Goal: Check status: Check status

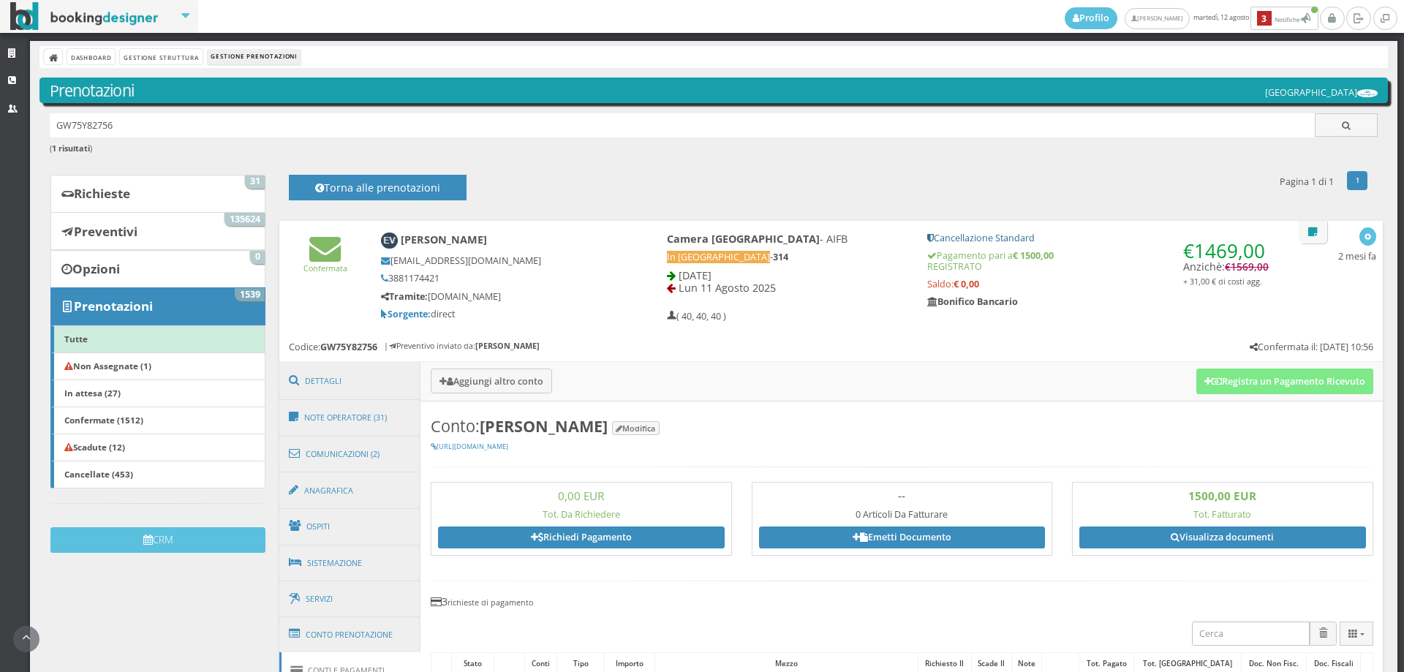
scroll to position [244, 0]
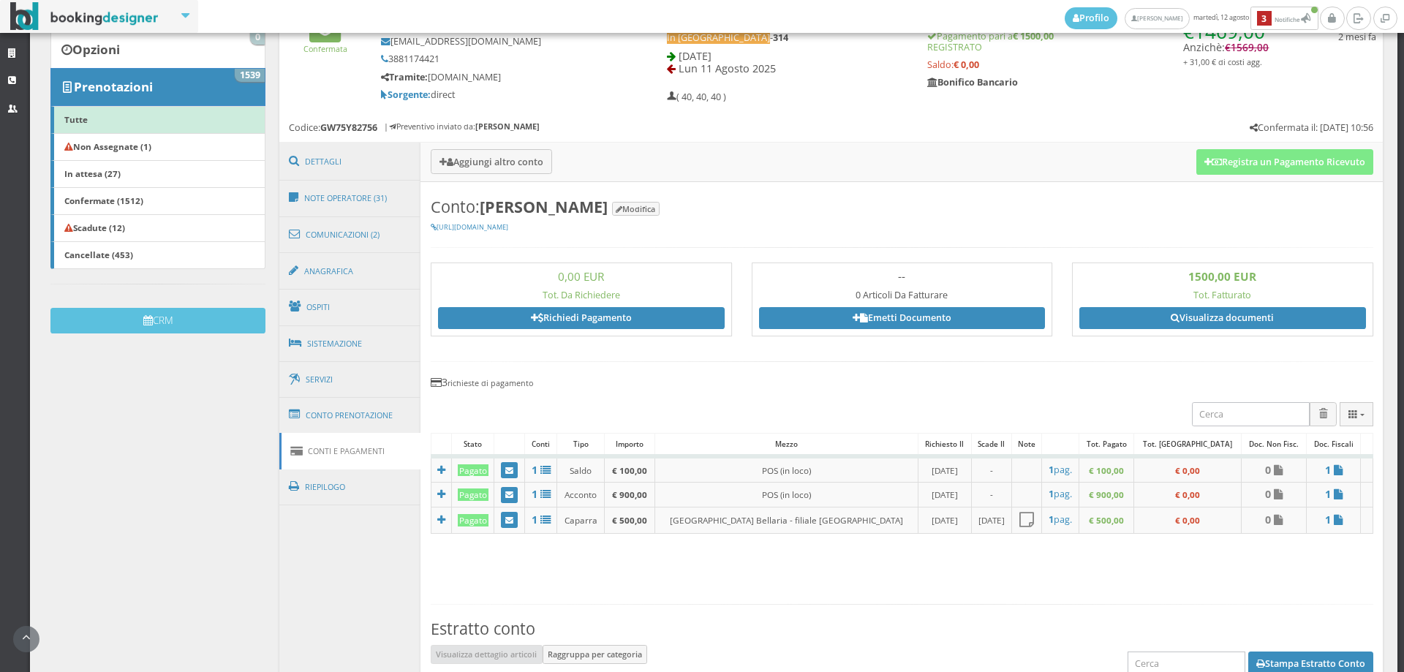
click at [279, 433] on link "Conti e Pagamenti" at bounding box center [350, 451] width 142 height 37
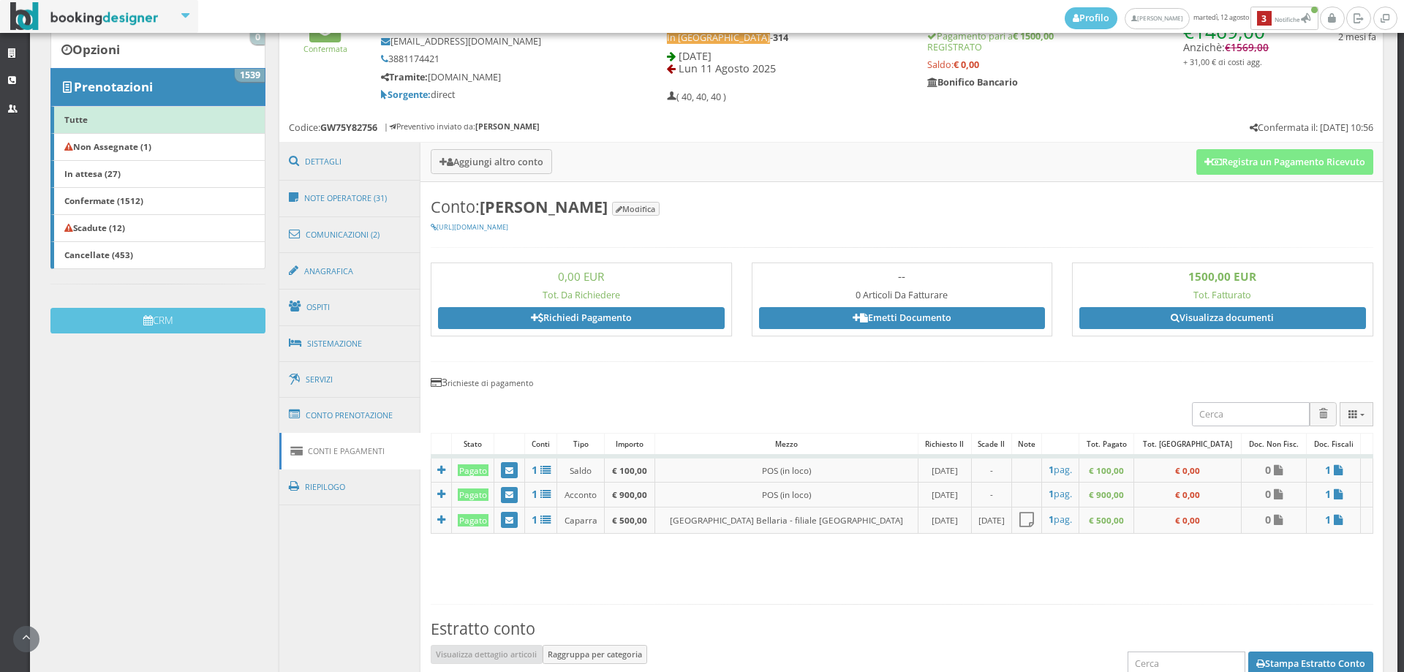
click at [279, 433] on link "Conti e Pagamenti" at bounding box center [350, 451] width 142 height 37
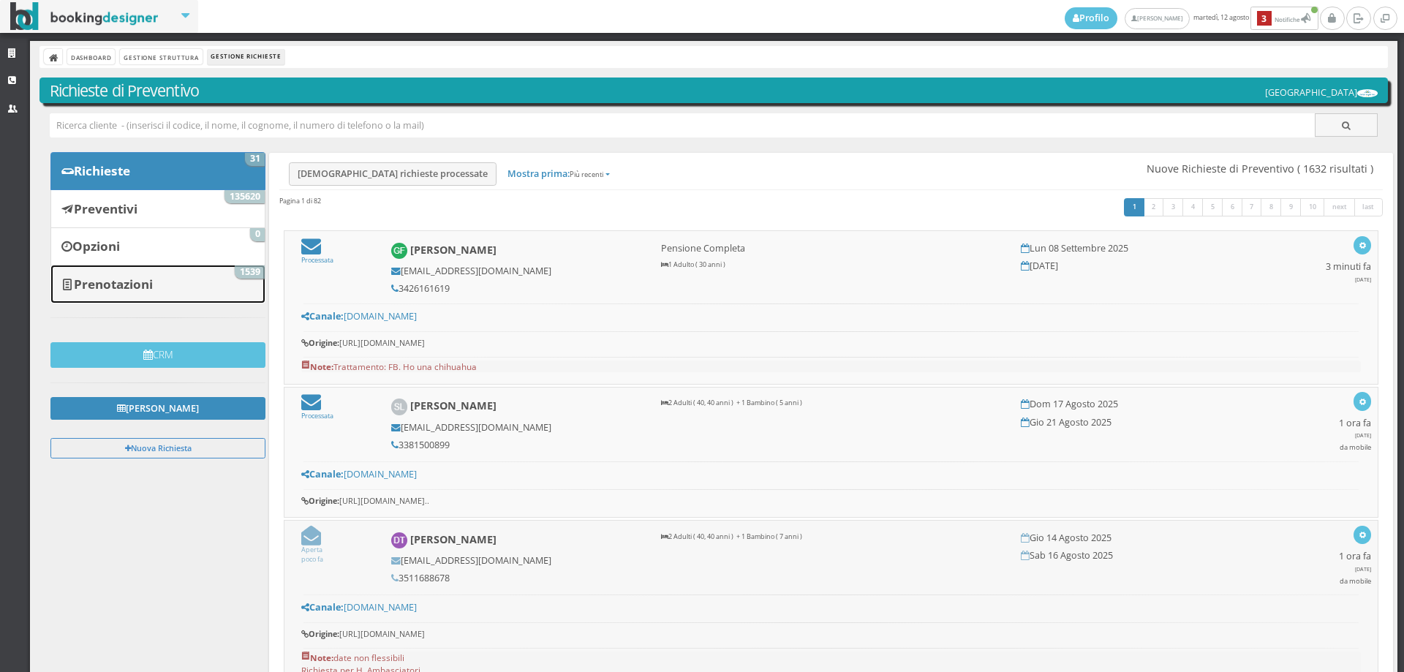
click at [163, 289] on link "Prenotazioni 1539" at bounding box center [157, 284] width 215 height 38
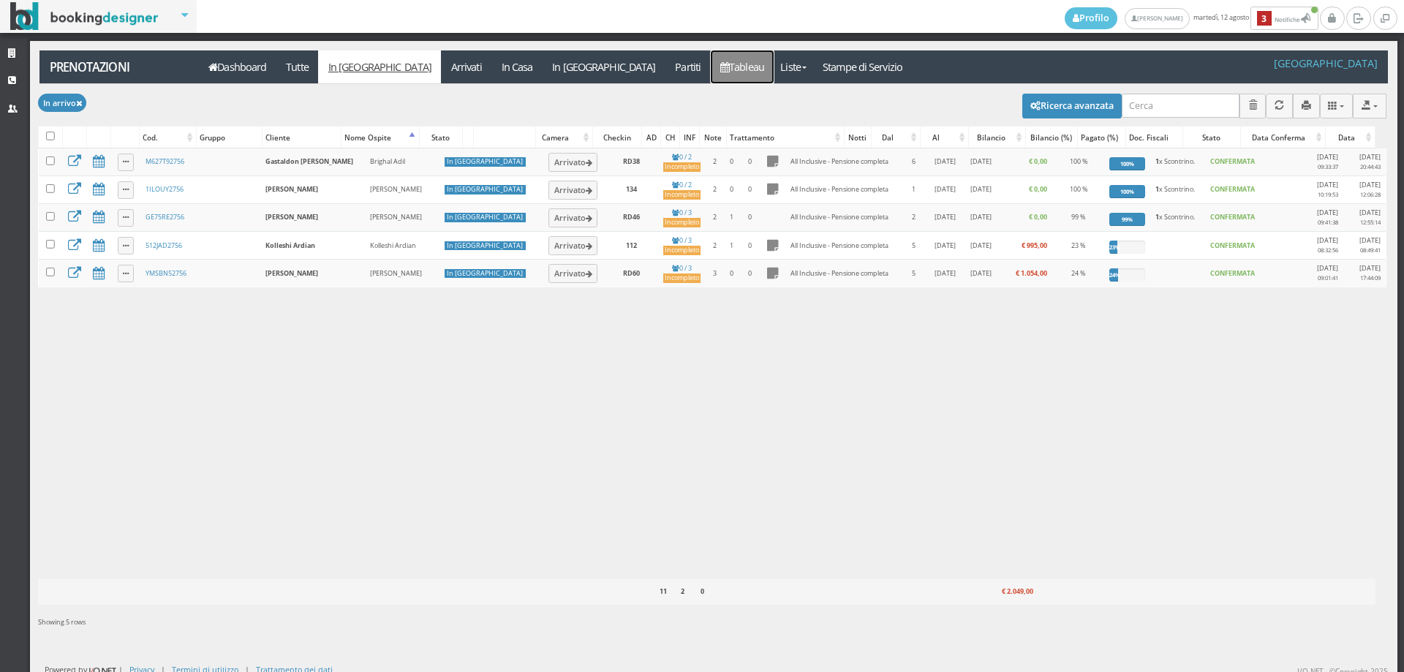
click at [711, 70] on link "Tableau" at bounding box center [743, 66] width 64 height 33
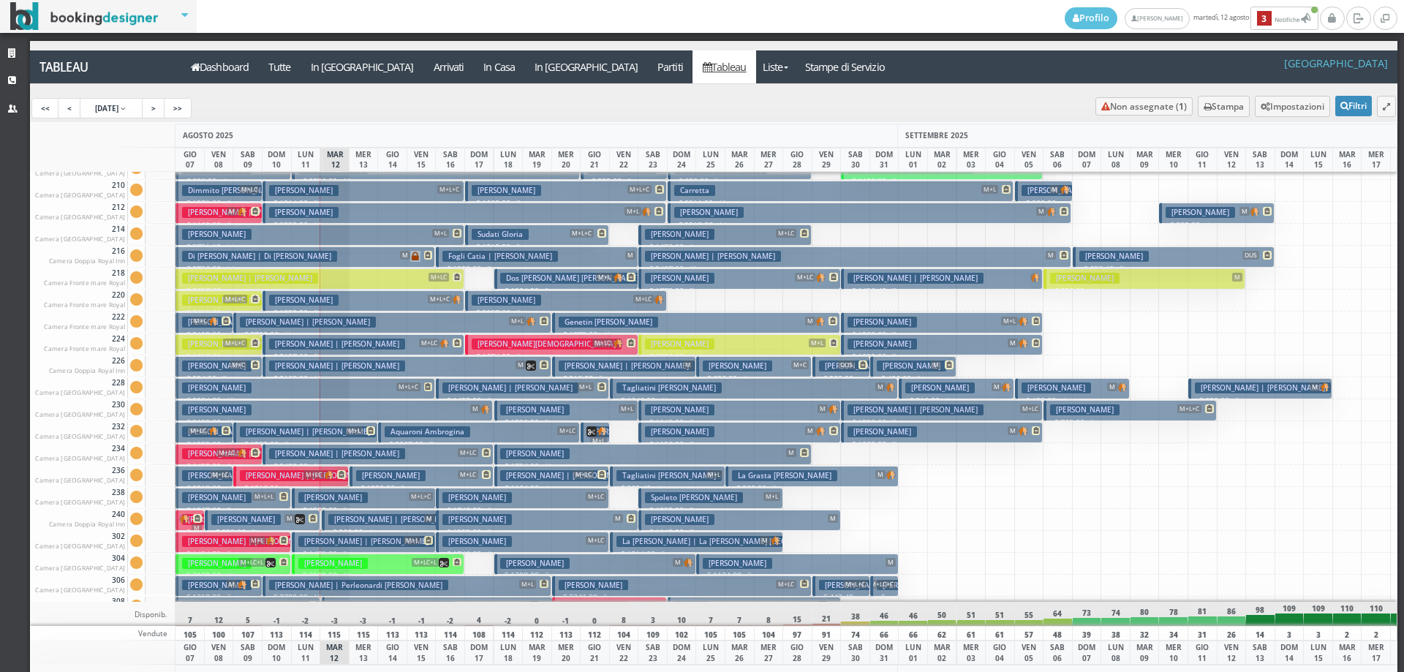
scroll to position [439, 0]
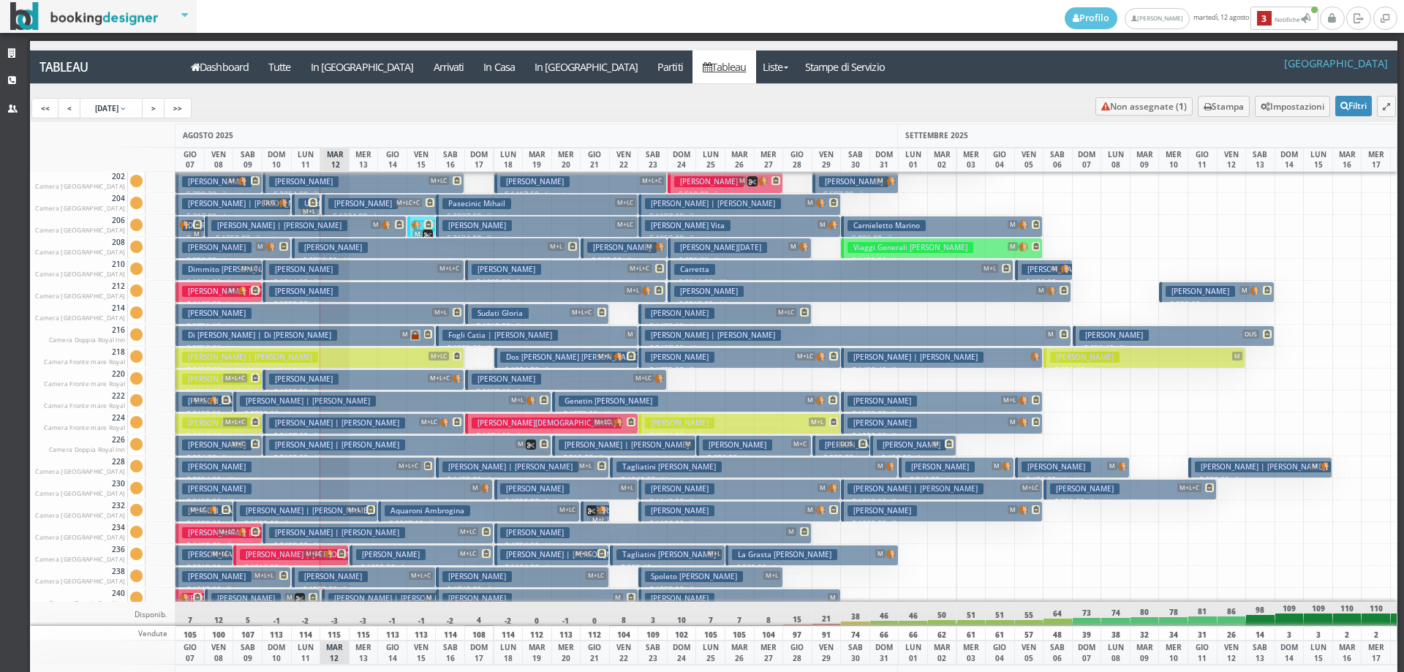
click at [306, 200] on span "M+L" at bounding box center [306, 207] width 23 height 18
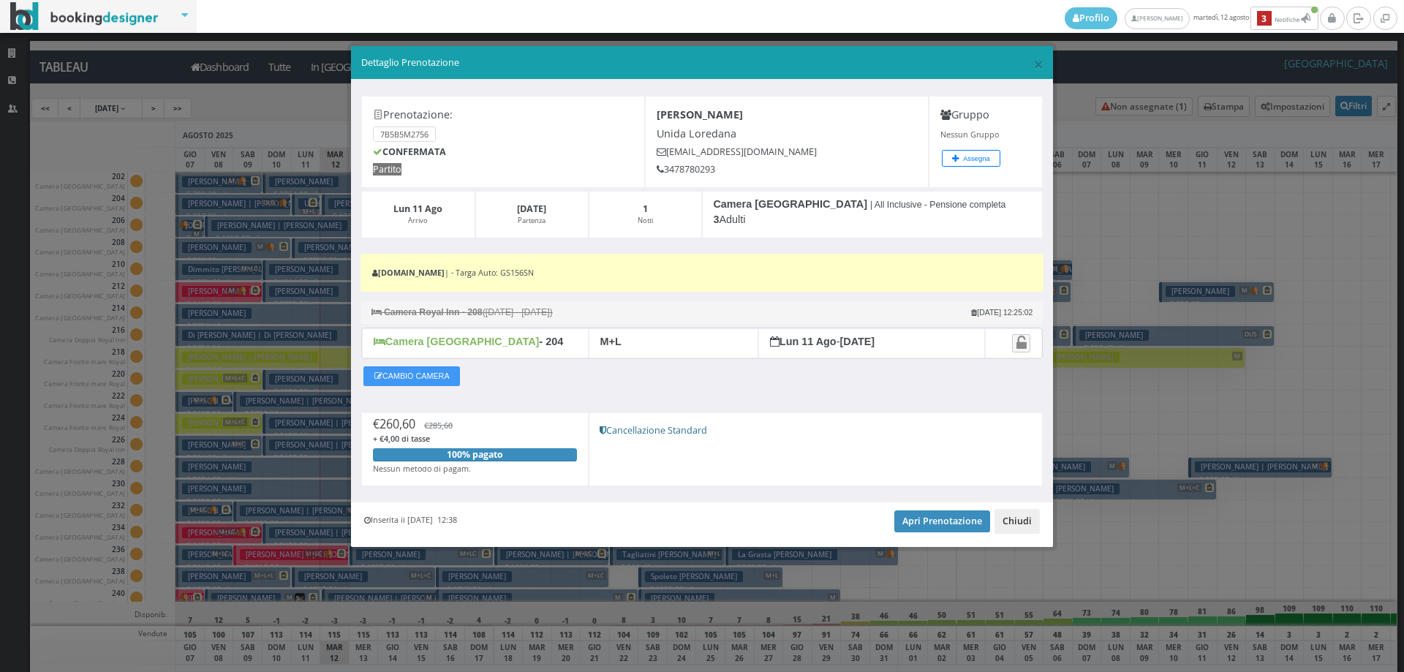
click at [1014, 520] on button "Chiudi" at bounding box center [1016, 521] width 45 height 25
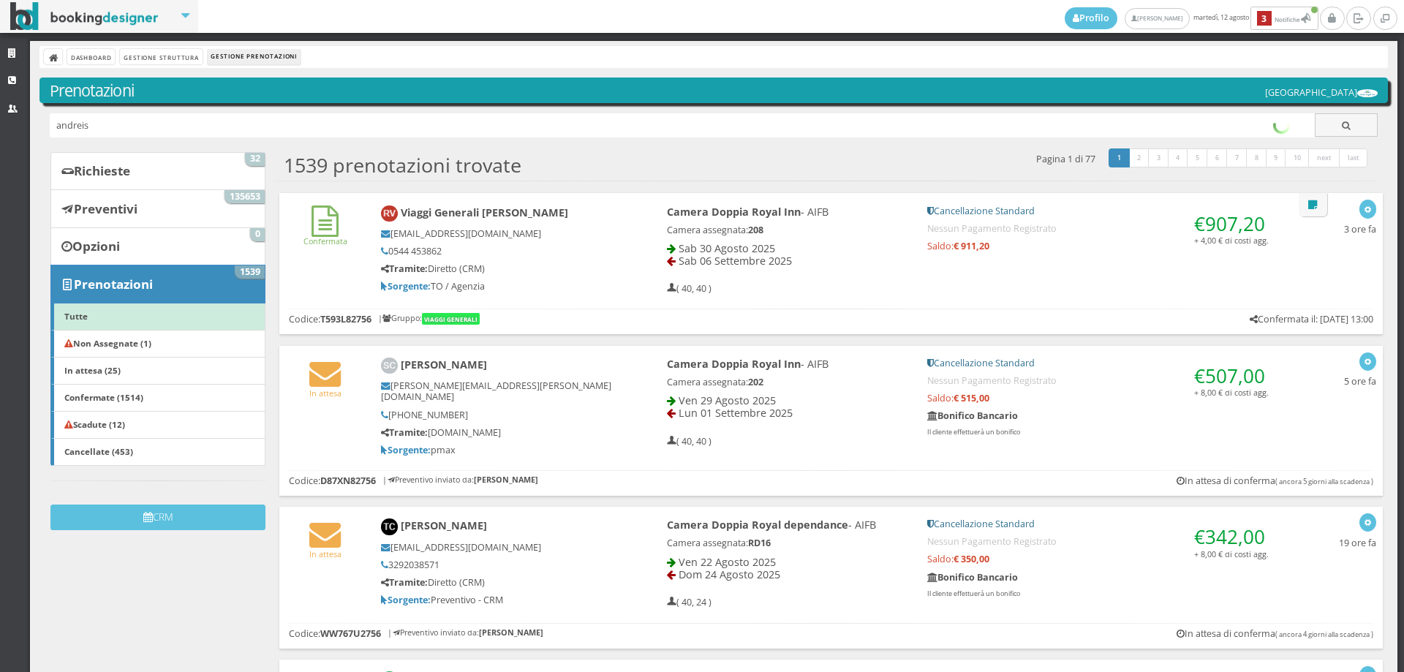
type input "andreis"
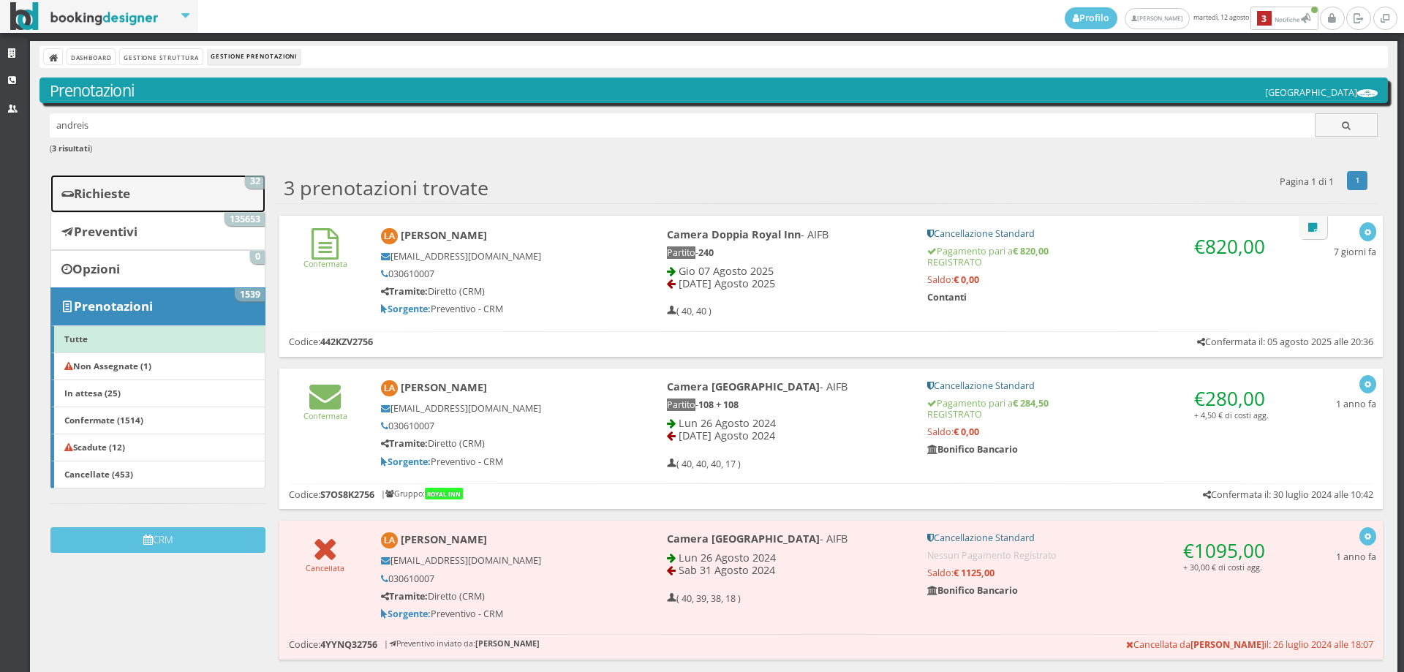
click at [186, 181] on link "Richieste 32" at bounding box center [157, 194] width 215 height 38
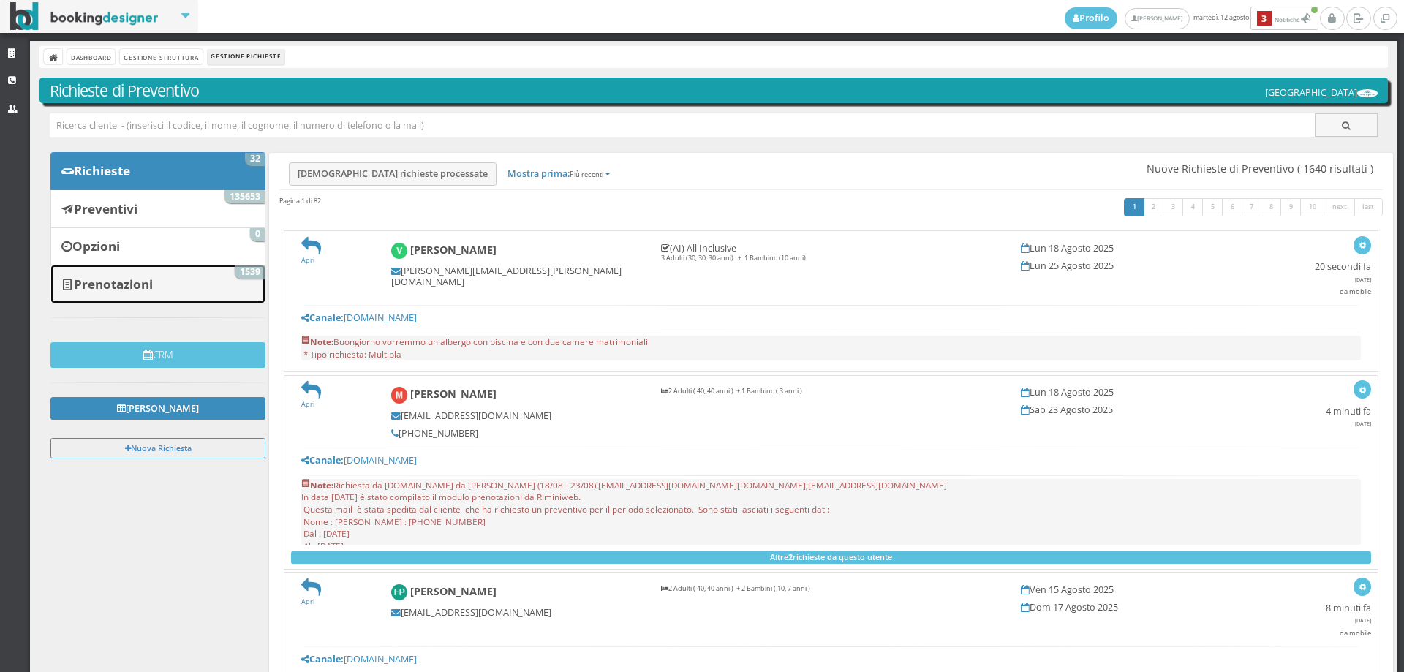
click at [90, 287] on b "Prenotazioni" at bounding box center [113, 284] width 79 height 17
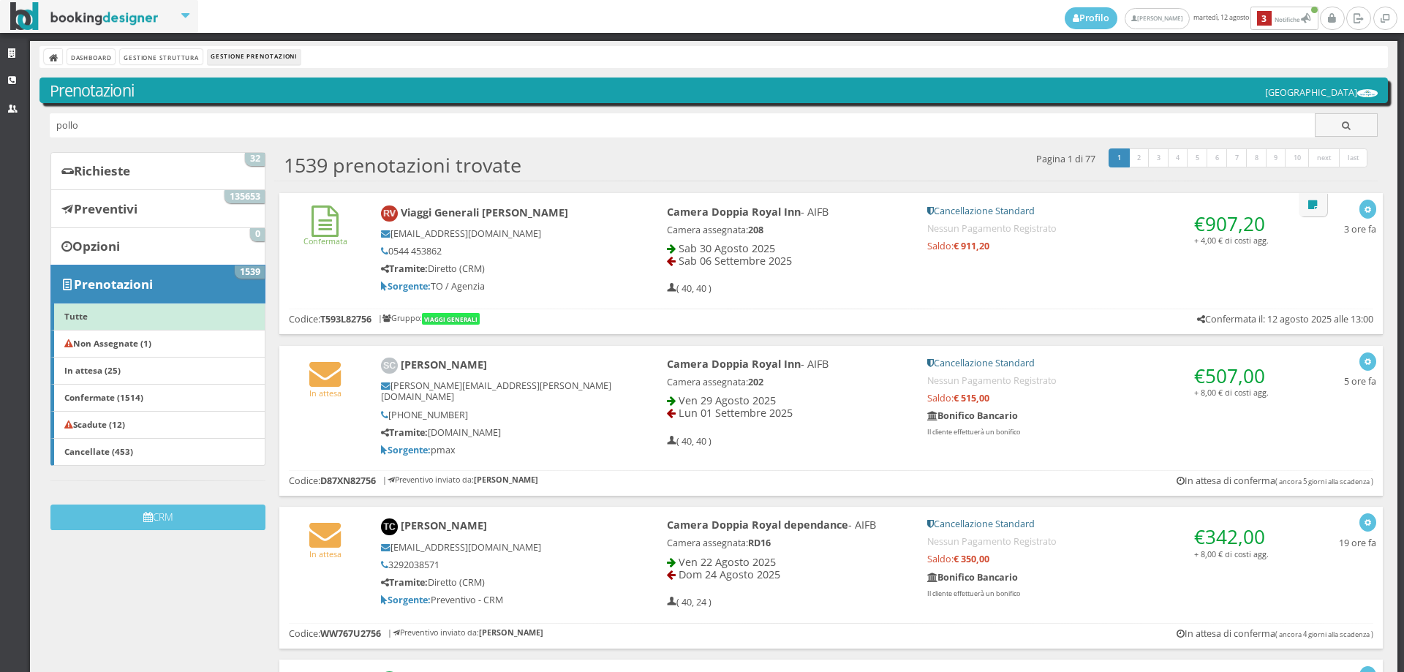
type input "pollo"
